Goal: Use online tool/utility: Utilize a website feature to perform a specific function

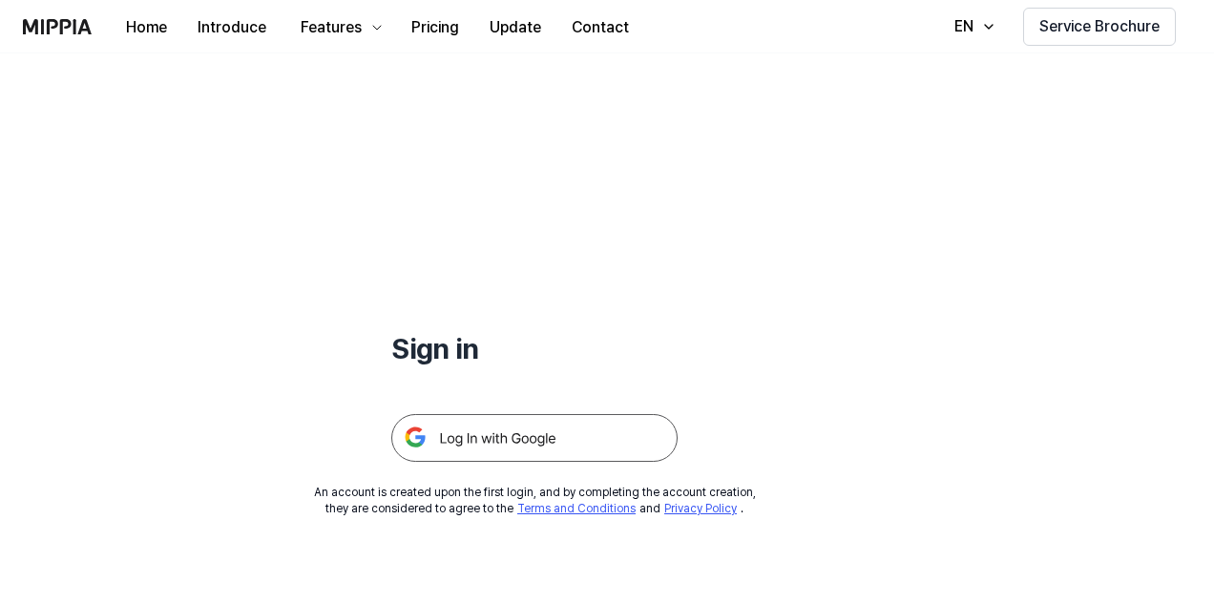
click at [475, 433] on img at bounding box center [534, 438] width 286 height 48
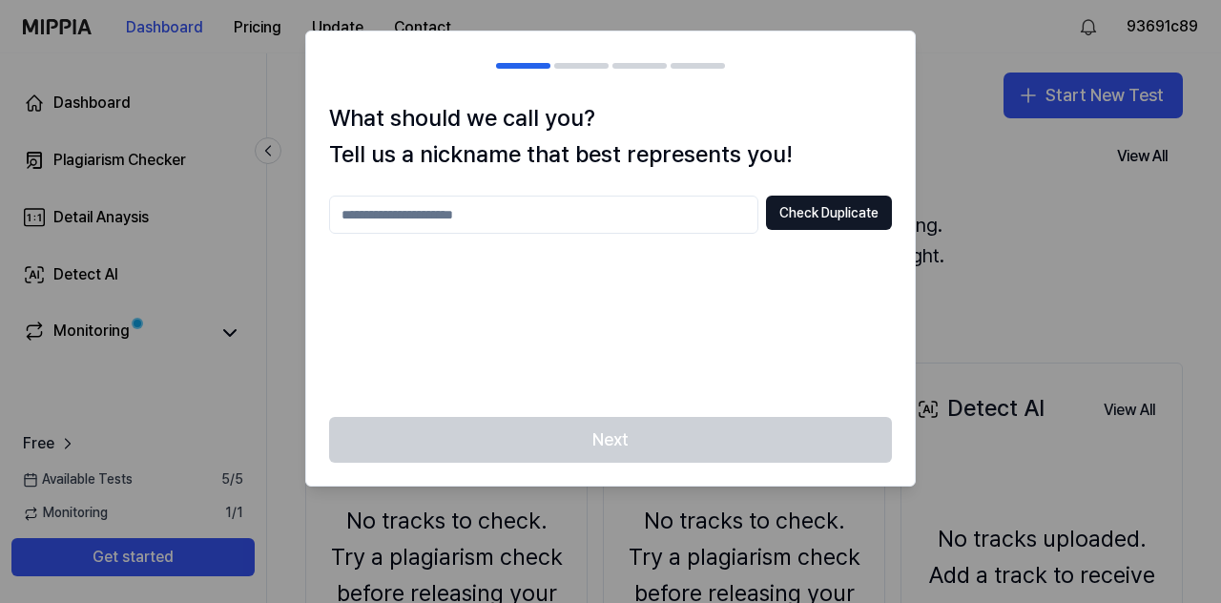
click at [483, 209] on input "text" at bounding box center [543, 215] width 429 height 38
type input "********"
click at [805, 214] on button "Check Duplicate" at bounding box center [829, 213] width 126 height 34
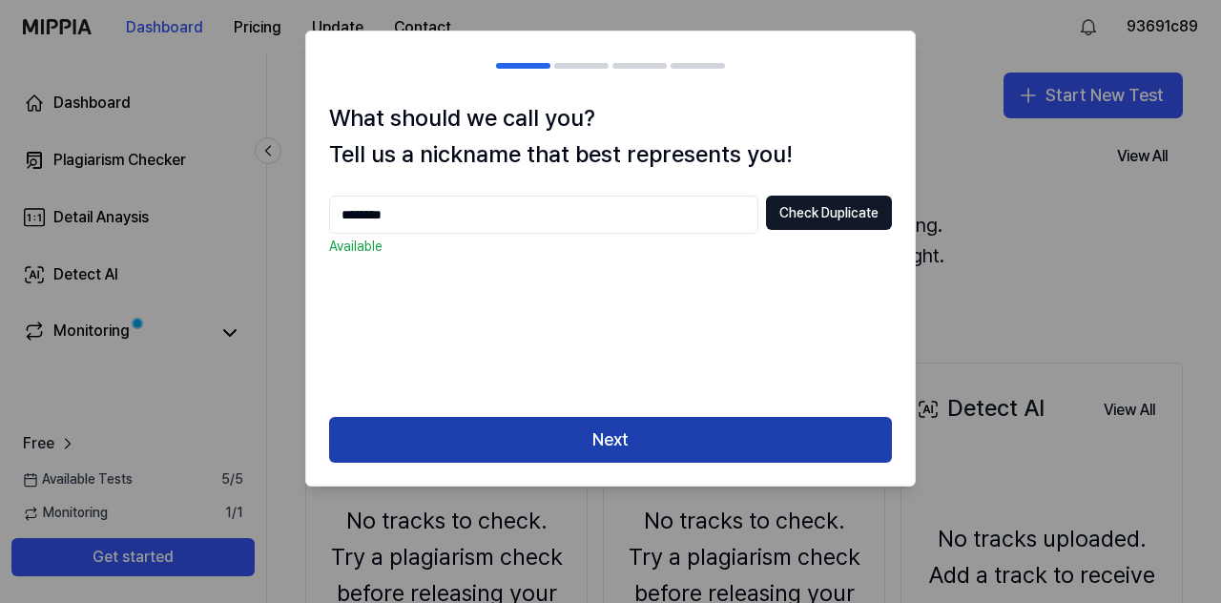
click at [563, 439] on button "Next" at bounding box center [610, 440] width 563 height 46
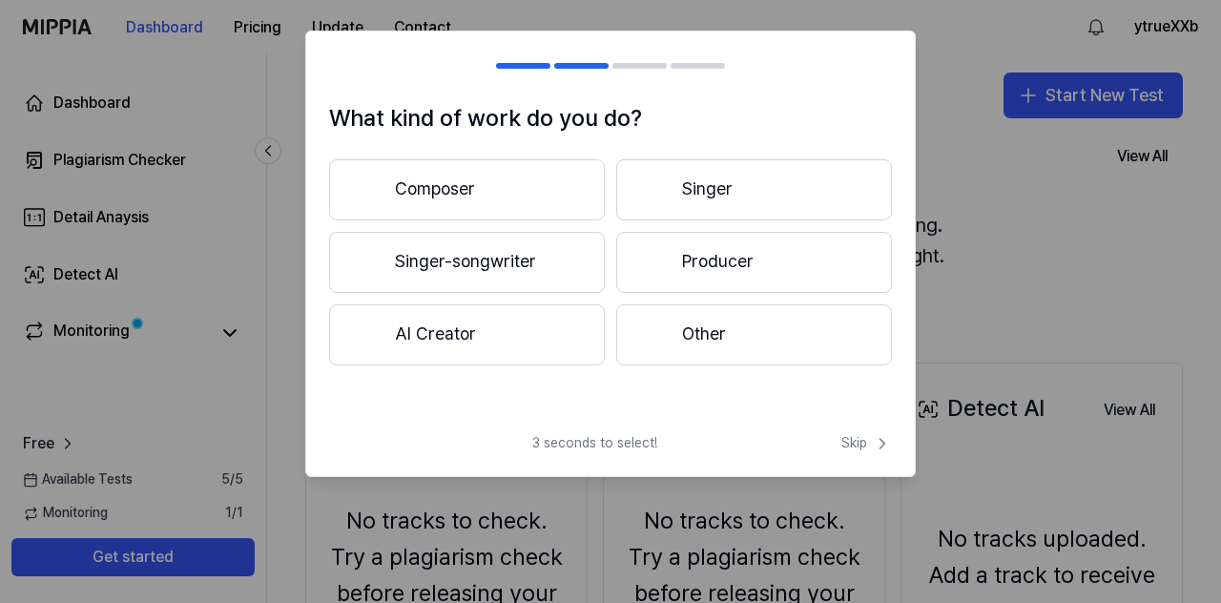
click at [692, 325] on button "Other" at bounding box center [754, 334] width 276 height 61
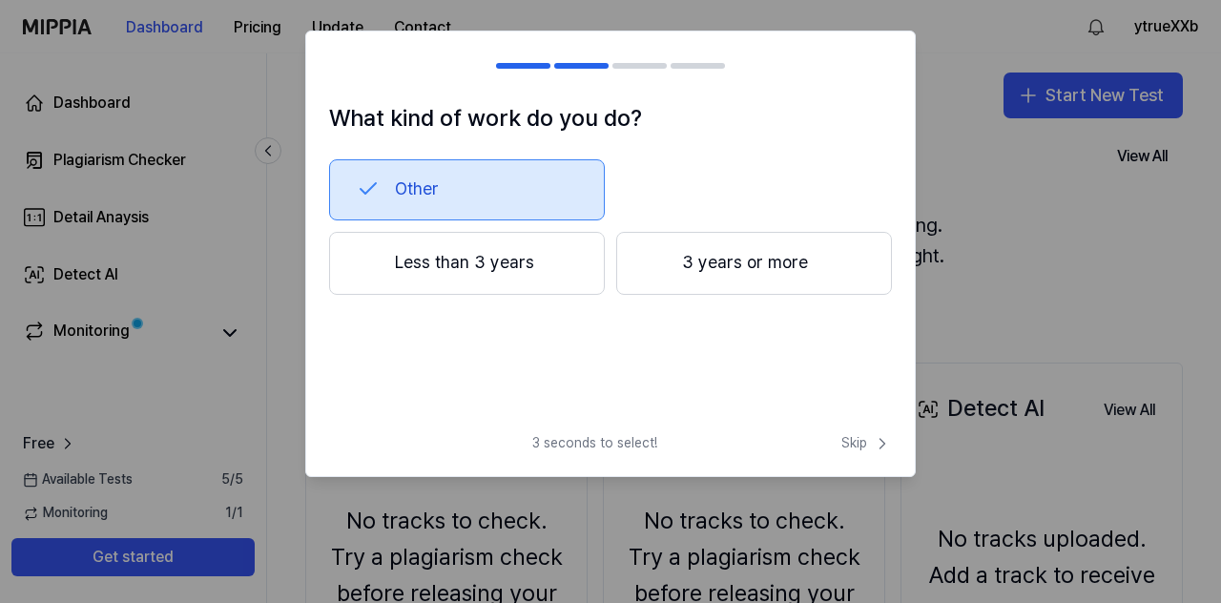
click at [527, 262] on button "Less than 3 years" at bounding box center [467, 263] width 276 height 63
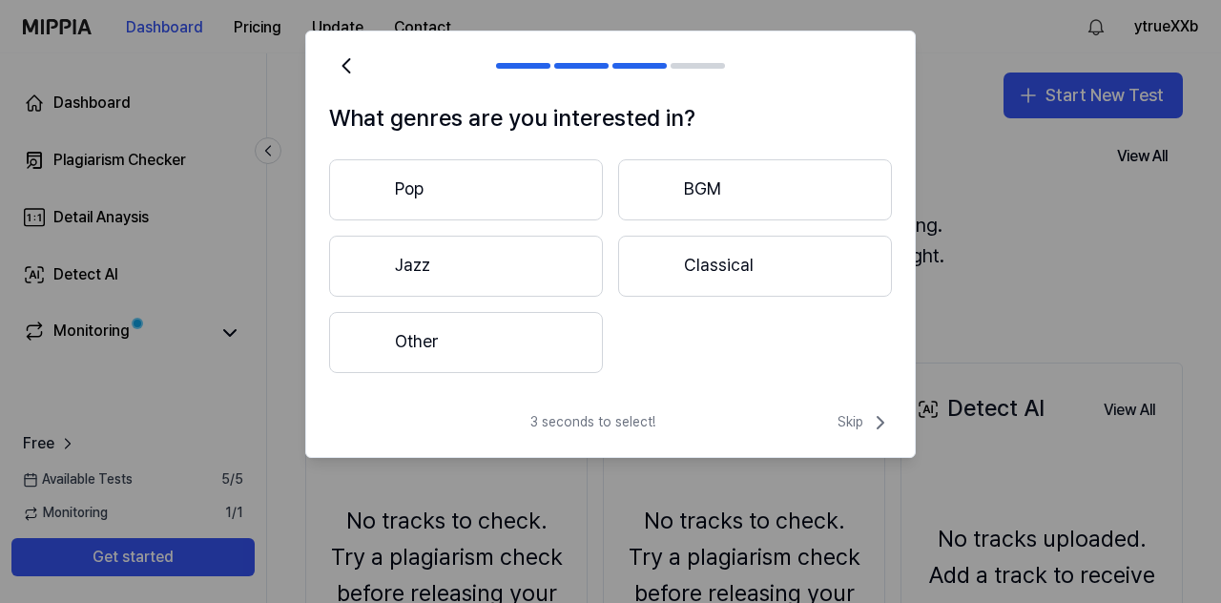
click at [448, 339] on button "Other" at bounding box center [466, 342] width 274 height 61
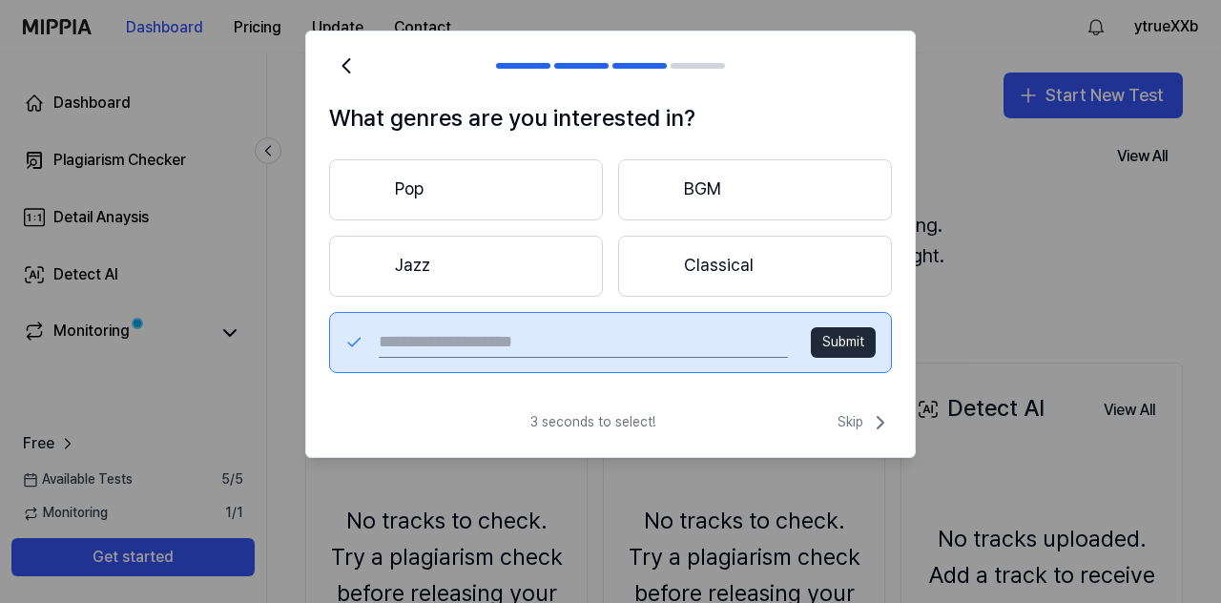
click at [448, 178] on button "Pop" at bounding box center [466, 189] width 274 height 61
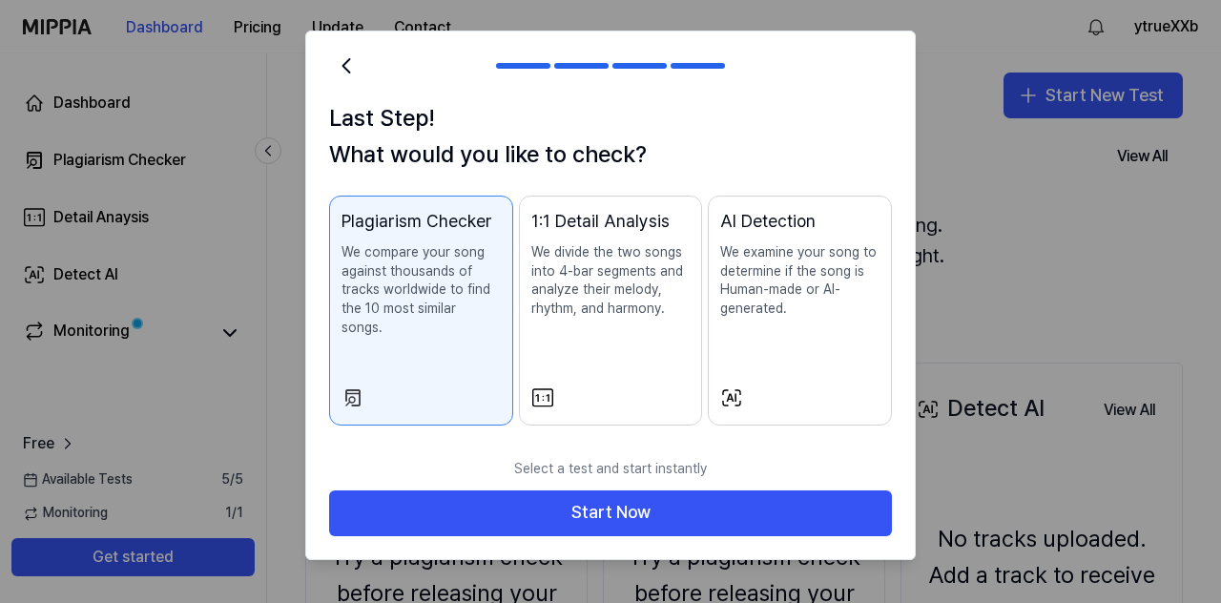
click at [385, 232] on div "Plagiarism Checker" at bounding box center [421, 222] width 159 height 28
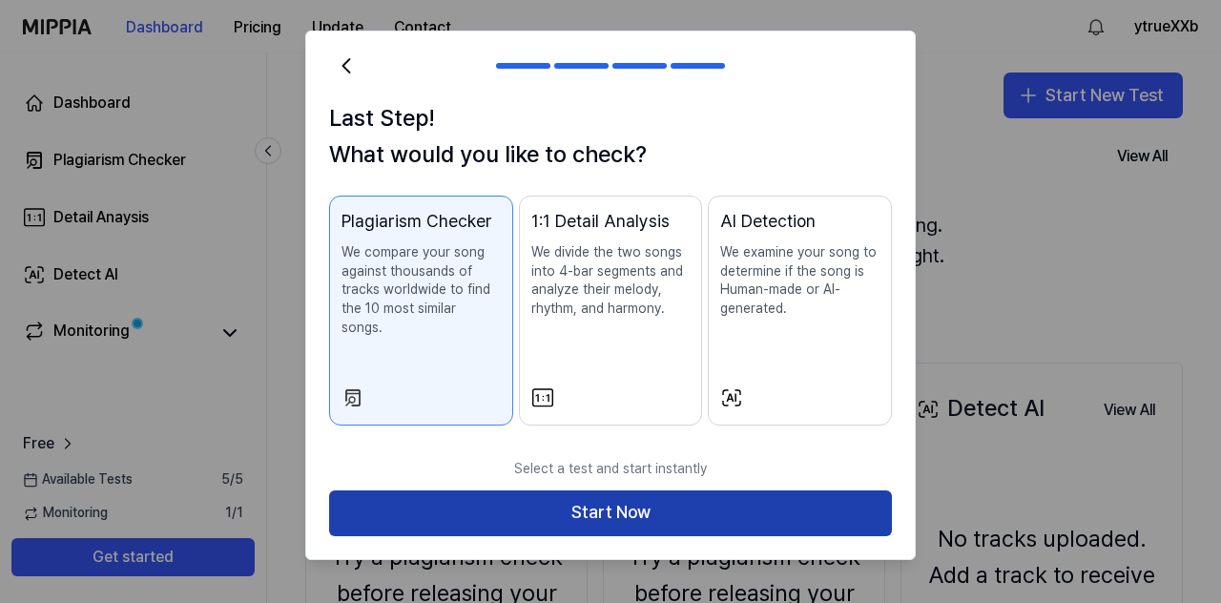
click at [616, 490] on button "Start Now" at bounding box center [610, 513] width 563 height 46
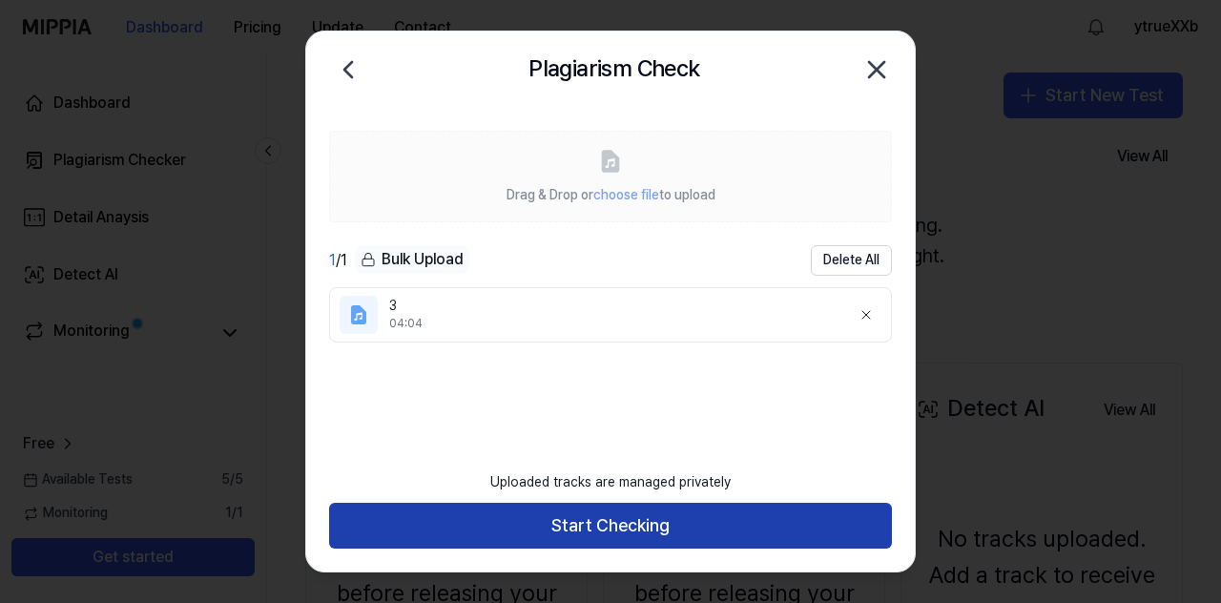
click at [566, 513] on button "Start Checking" at bounding box center [610, 526] width 563 height 46
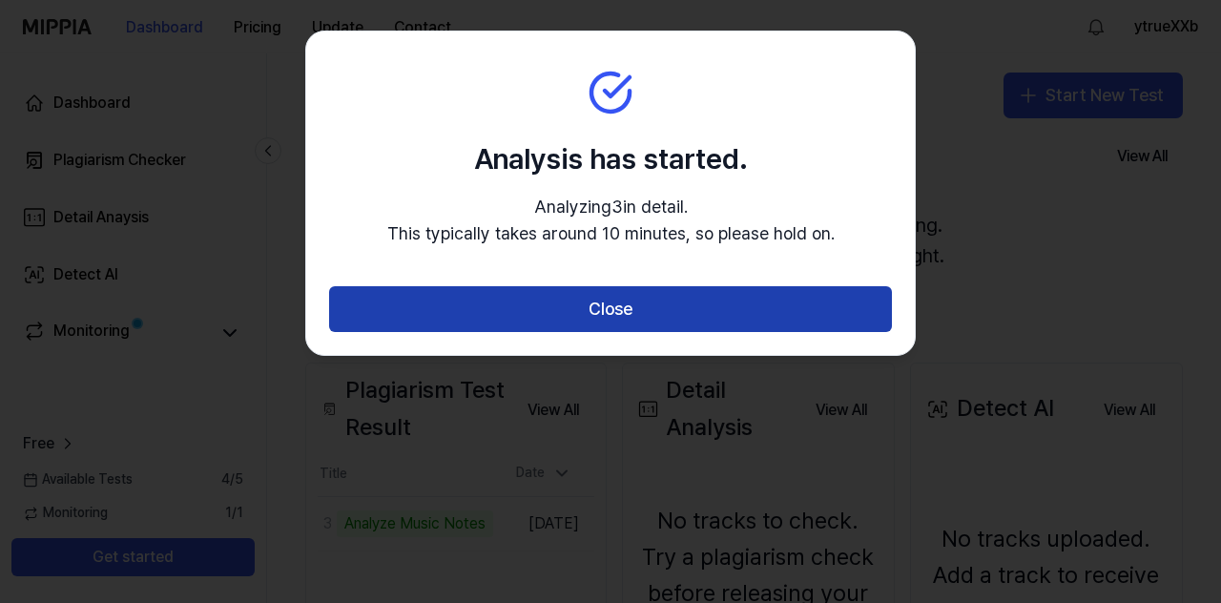
click at [611, 308] on button "Close" at bounding box center [610, 309] width 563 height 46
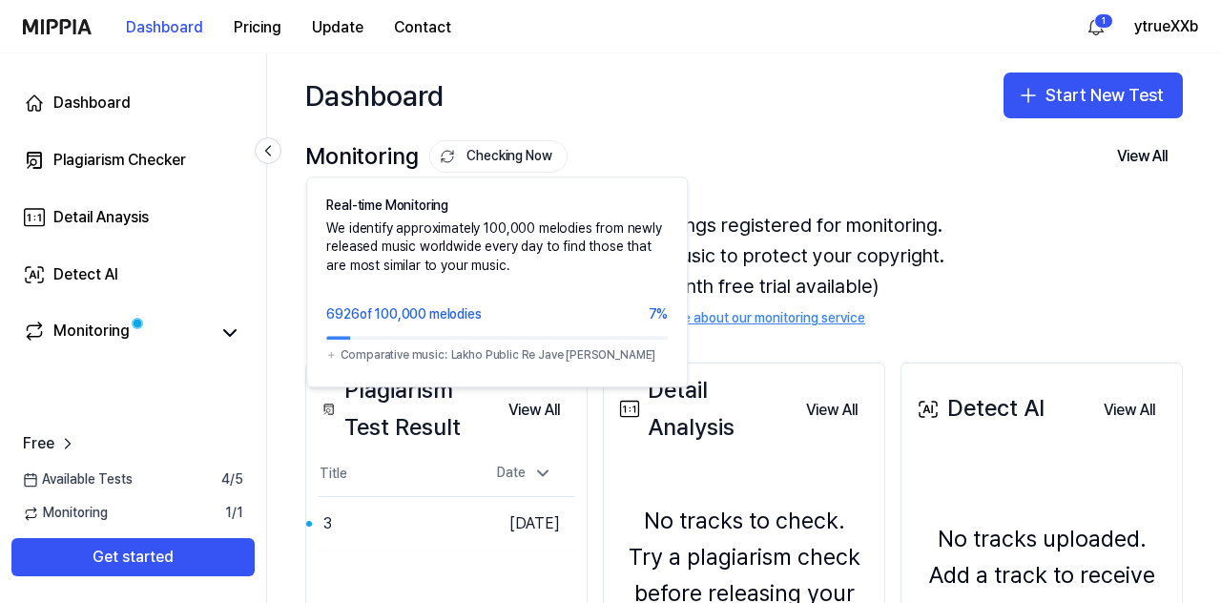
click at [531, 168] on button "Checking Now" at bounding box center [498, 156] width 138 height 32
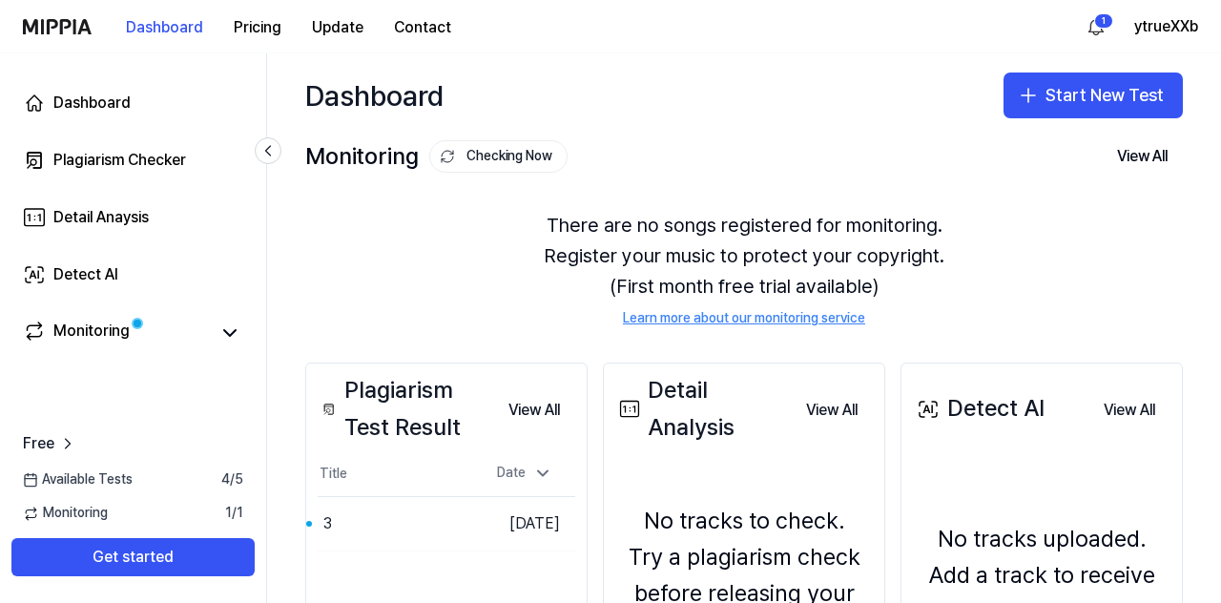
click at [514, 163] on button "Checking Now" at bounding box center [498, 156] width 138 height 32
click at [91, 157] on div "Plagiarism Checker" at bounding box center [119, 160] width 133 height 23
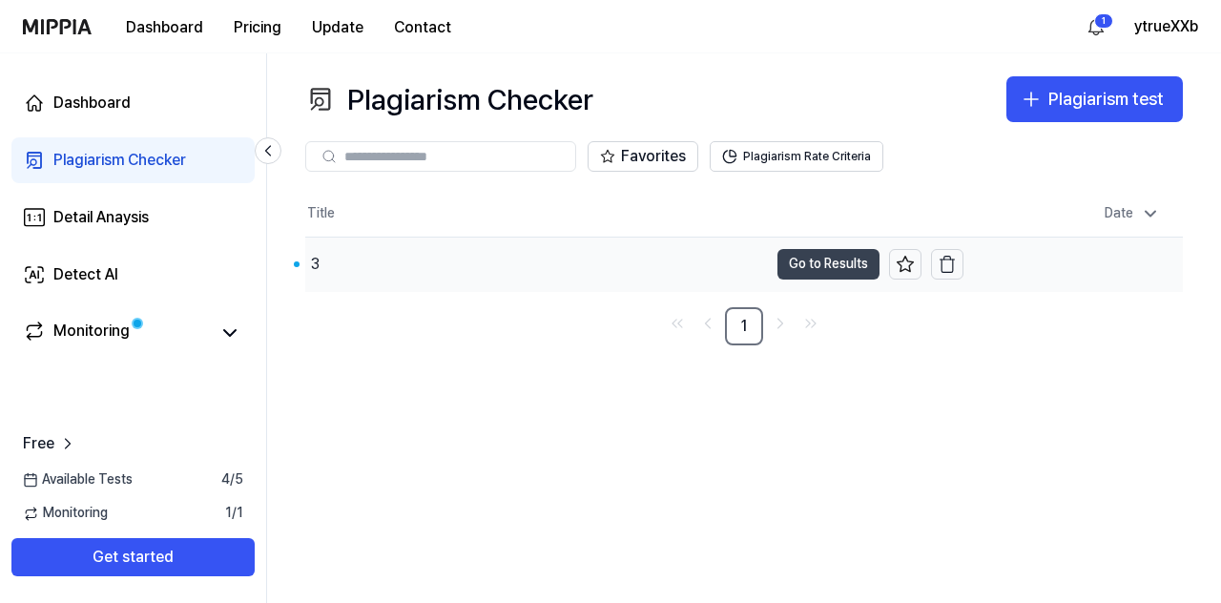
click at [836, 250] on button "Go to Results" at bounding box center [829, 264] width 102 height 31
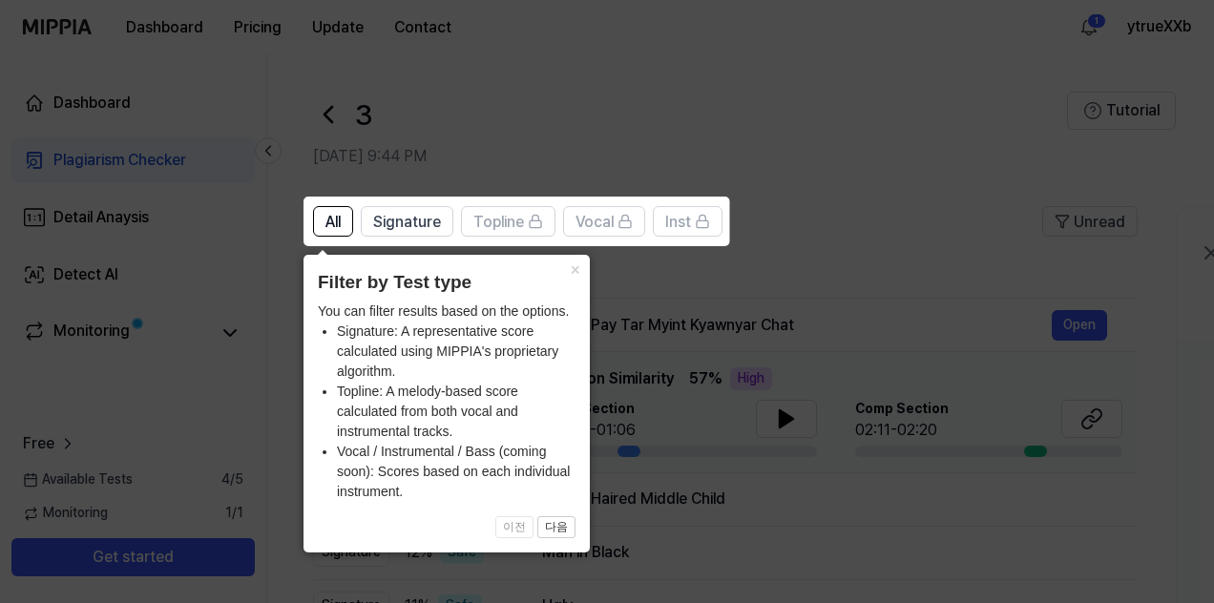
click at [608, 127] on icon at bounding box center [610, 301] width 1221 height 603
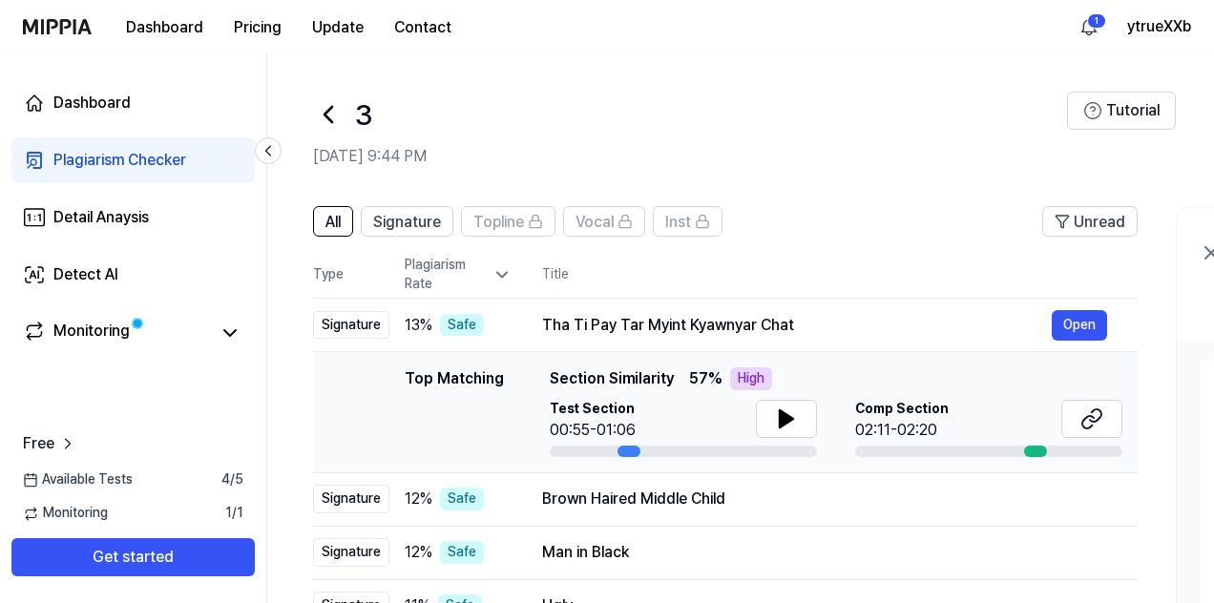
scroll to position [222, 0]
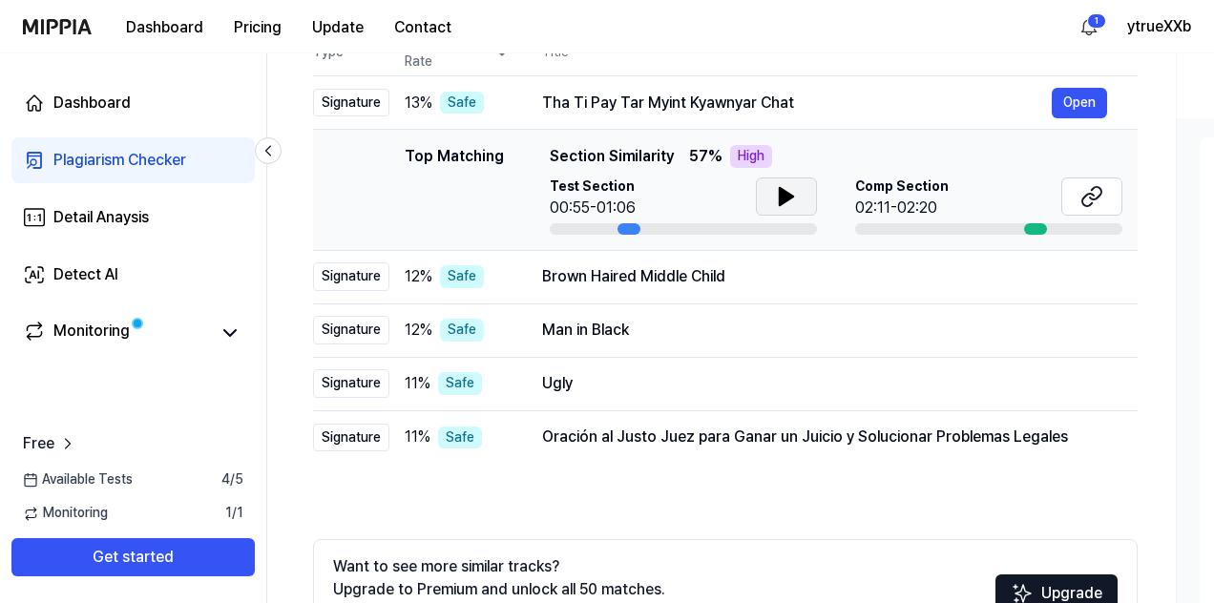
click at [788, 196] on icon at bounding box center [786, 196] width 13 height 17
click at [775, 192] on icon at bounding box center [786, 196] width 23 height 23
click at [1096, 196] on icon at bounding box center [1095, 193] width 11 height 12
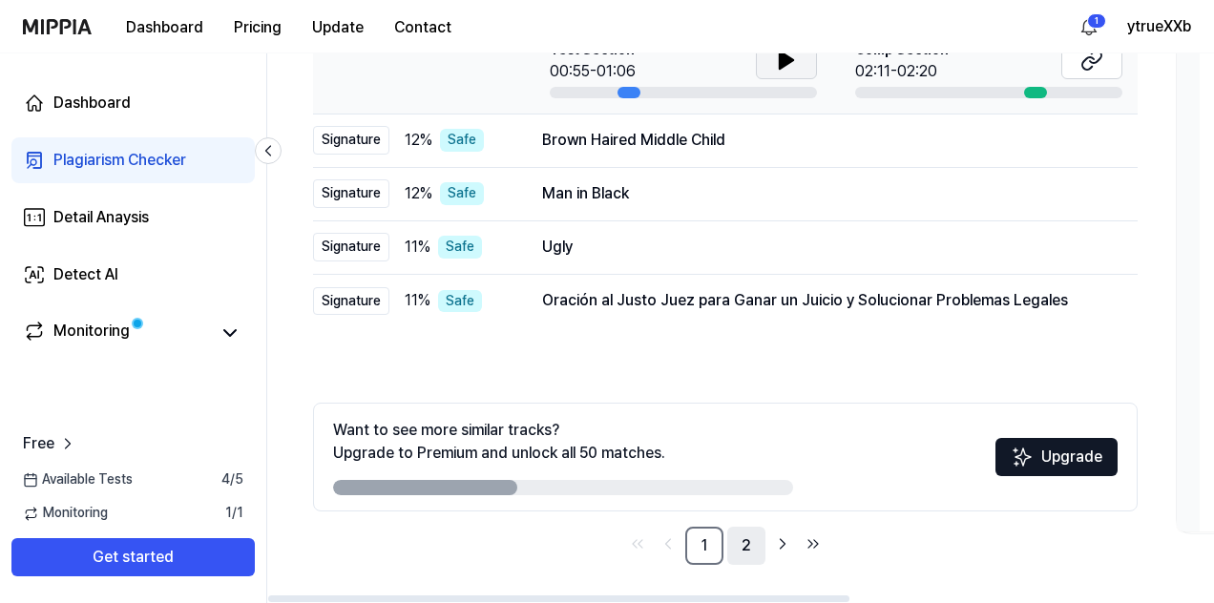
click at [745, 544] on link "2" at bounding box center [746, 546] width 38 height 38
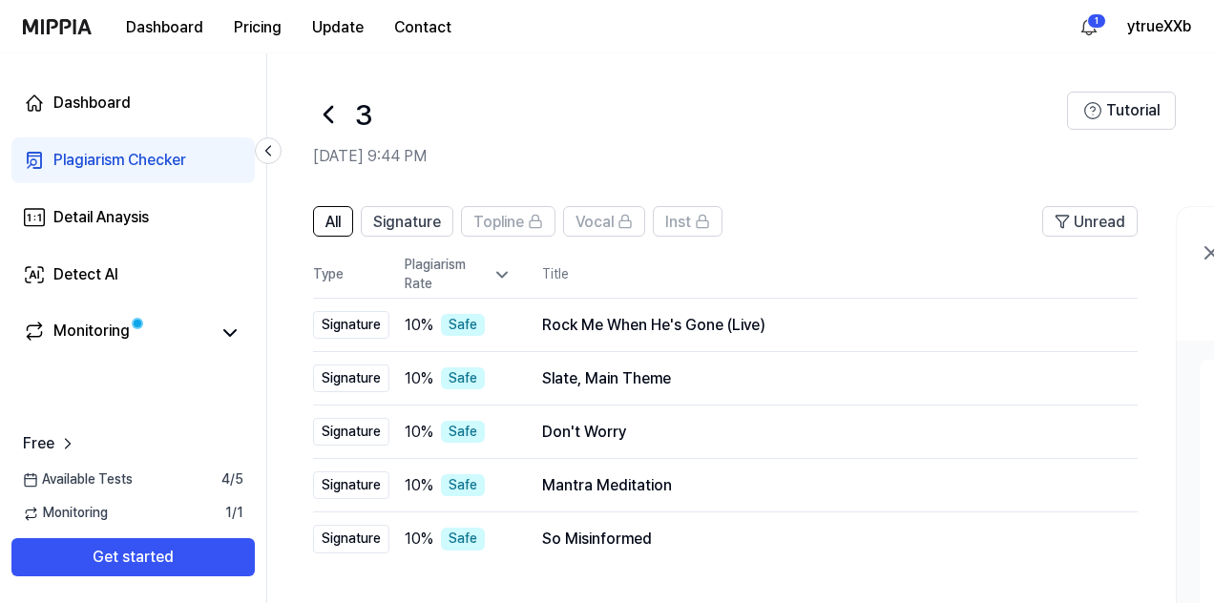
click at [319, 94] on div at bounding box center [328, 115] width 31 height 46
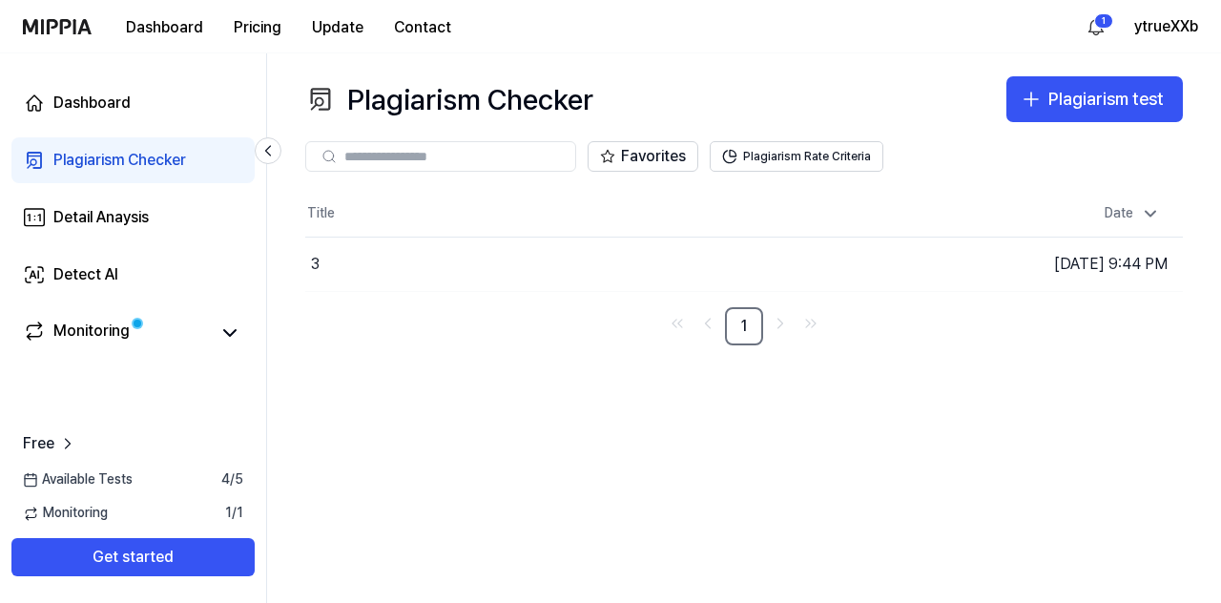
click at [326, 100] on icon at bounding box center [320, 99] width 31 height 31
click at [414, 262] on div "3" at bounding box center [536, 264] width 463 height 53
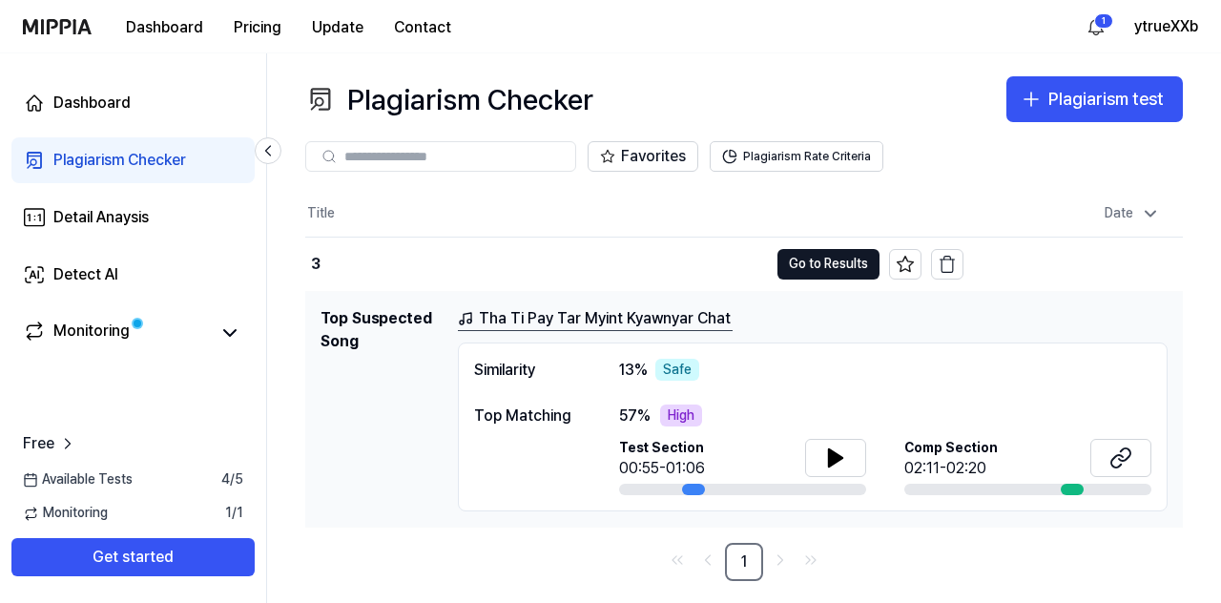
click at [1080, 484] on div at bounding box center [1072, 489] width 23 height 11
click at [383, 261] on div "3" at bounding box center [536, 264] width 463 height 53
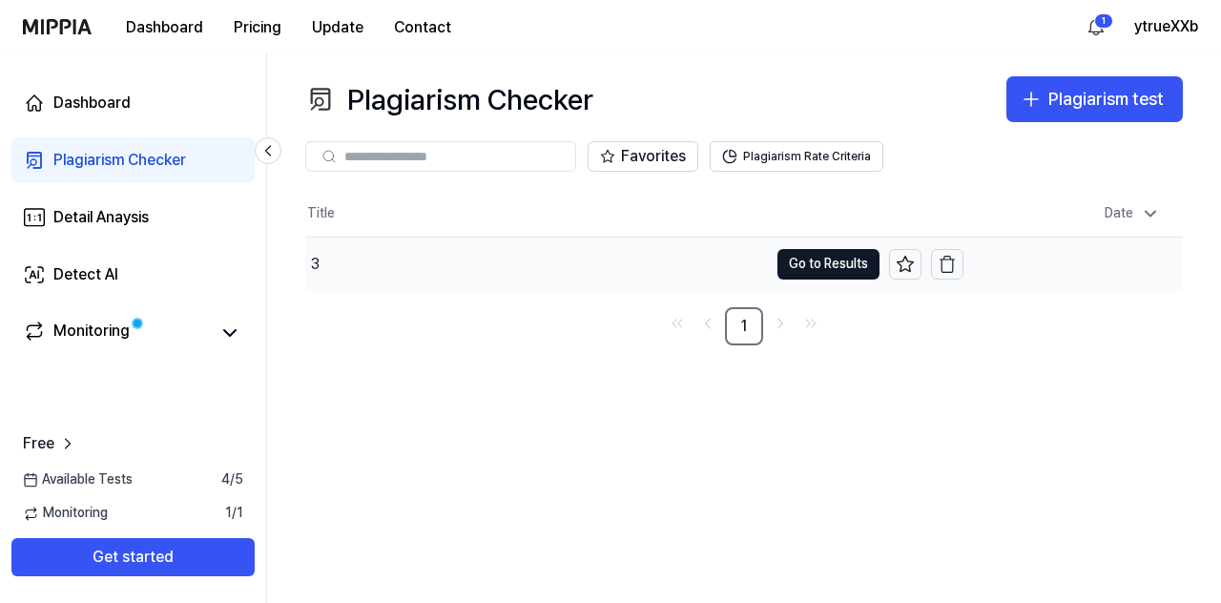
click at [383, 261] on div "3" at bounding box center [536, 264] width 463 height 53
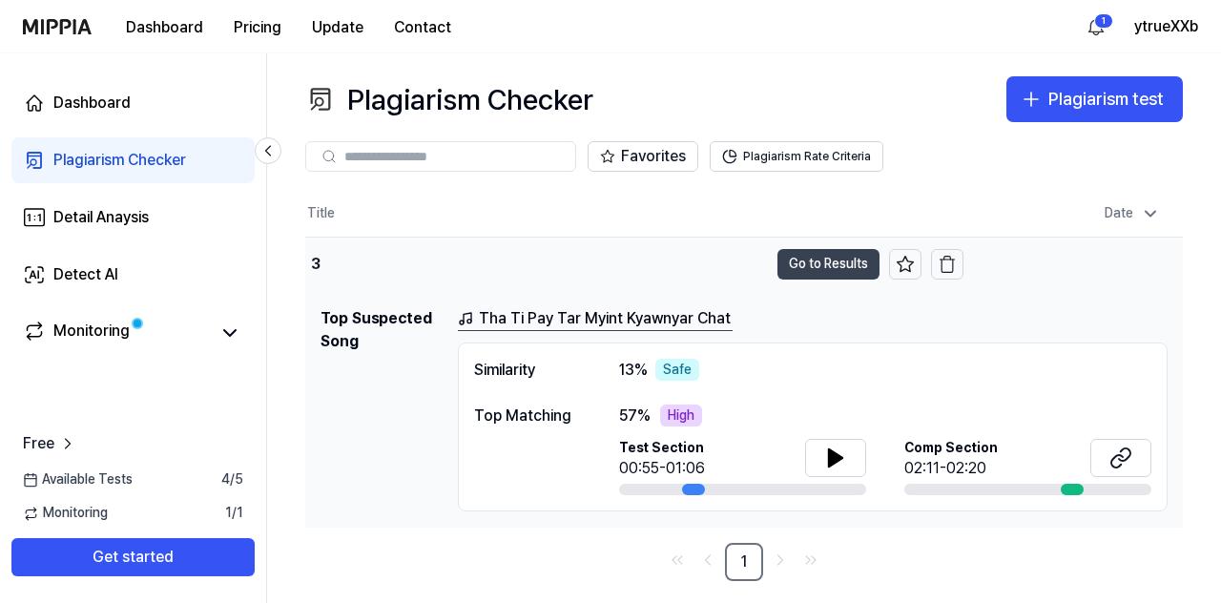
click at [817, 257] on button "Go to Results" at bounding box center [829, 264] width 102 height 31
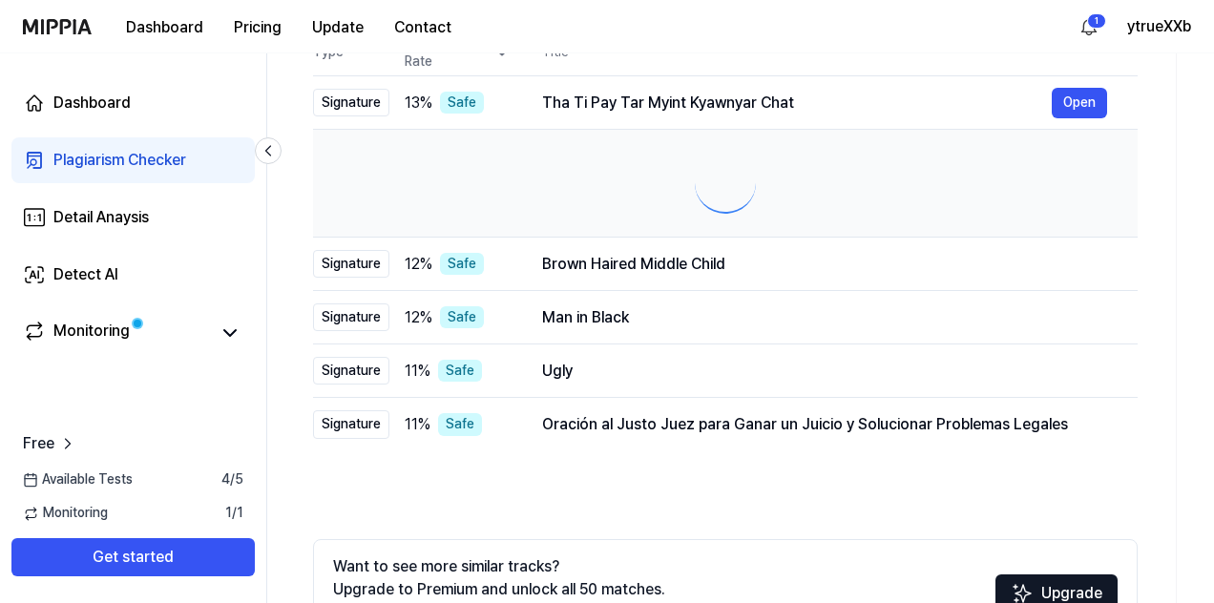
scroll to position [359, 0]
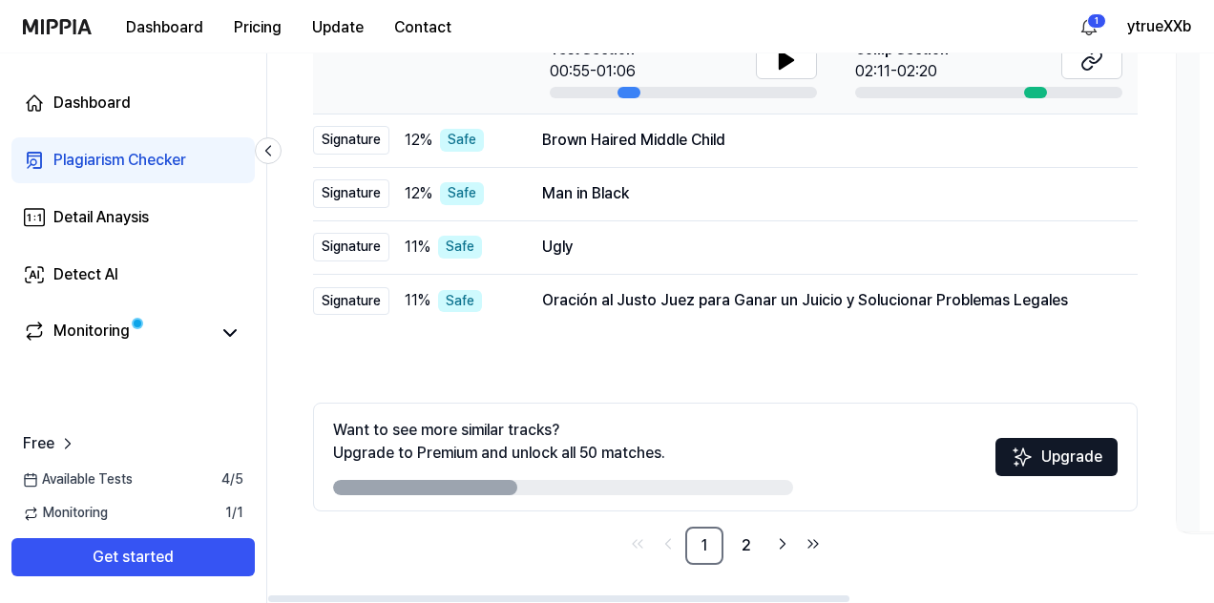
drag, startPoint x: 486, startPoint y: 487, endPoint x: 634, endPoint y: 488, distance: 147.9
click at [630, 488] on div at bounding box center [563, 487] width 460 height 15
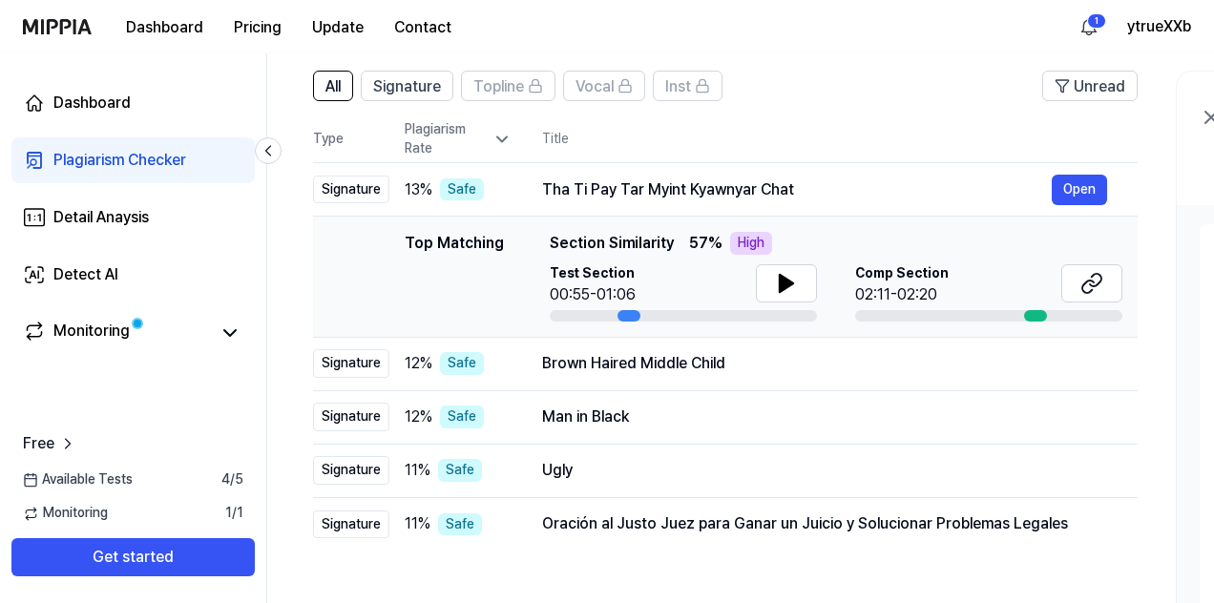
scroll to position [0, 0]
